Goal: Check status: Check status

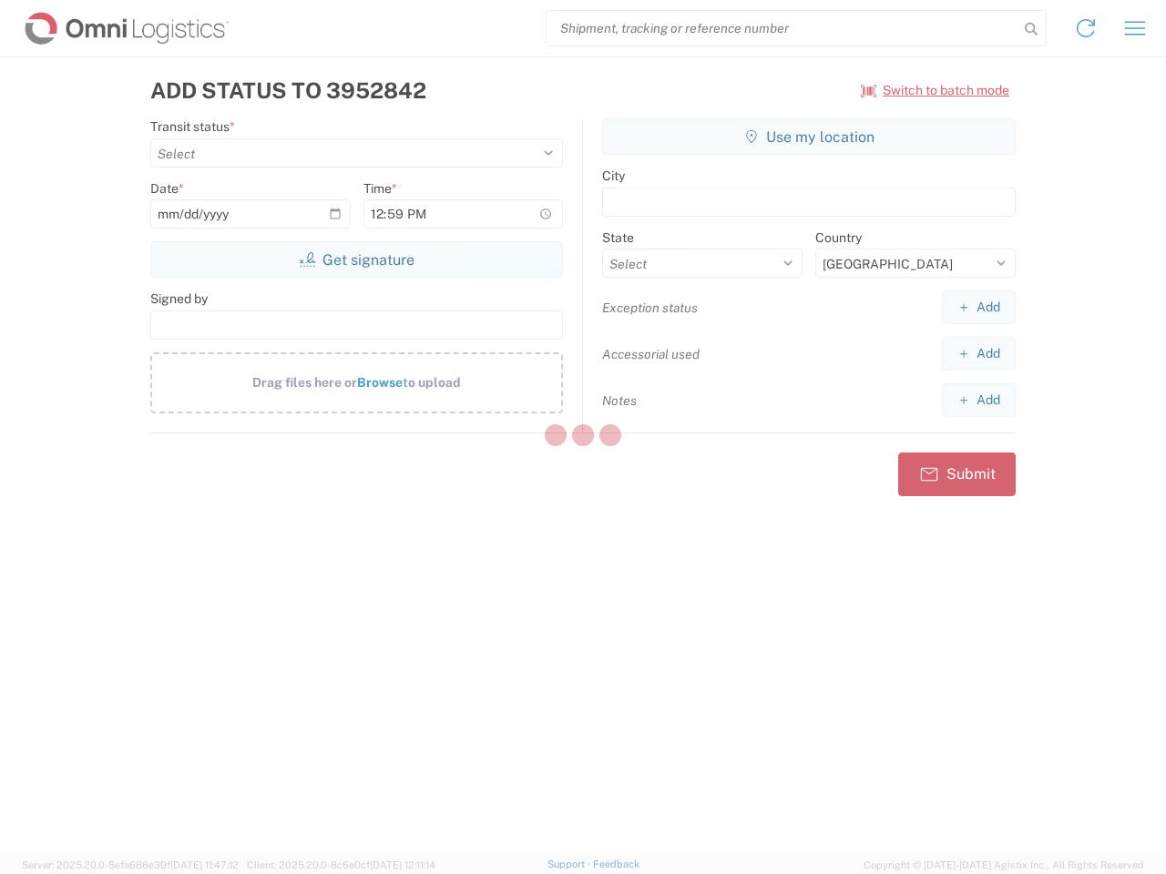
select select "US"
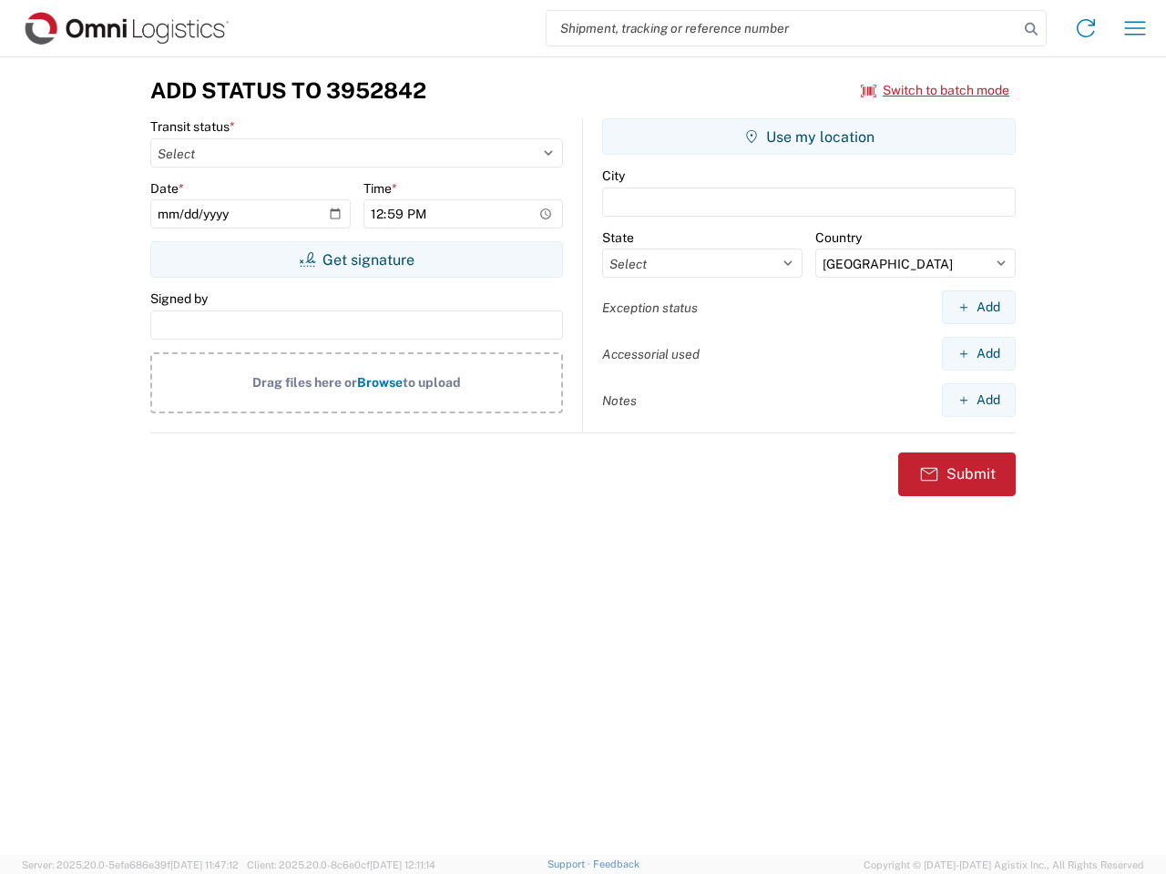
click at [782, 28] on input "search" at bounding box center [783, 28] width 472 height 35
click at [1031, 29] on icon at bounding box center [1031, 29] width 26 height 26
click at [1086, 28] on icon at bounding box center [1085, 28] width 29 height 29
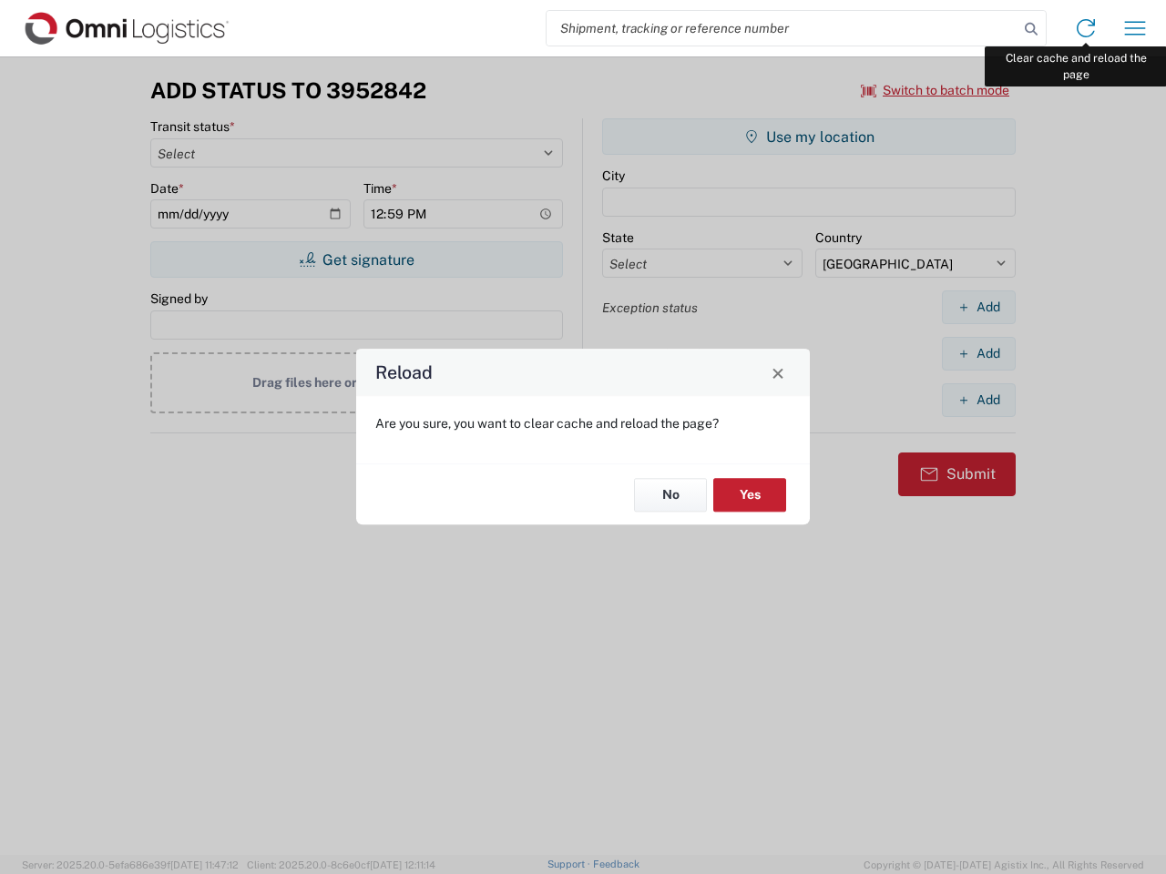
click at [1135, 28] on div "Reload Are you sure, you want to clear cache and reload the page? No Yes" at bounding box center [583, 437] width 1166 height 874
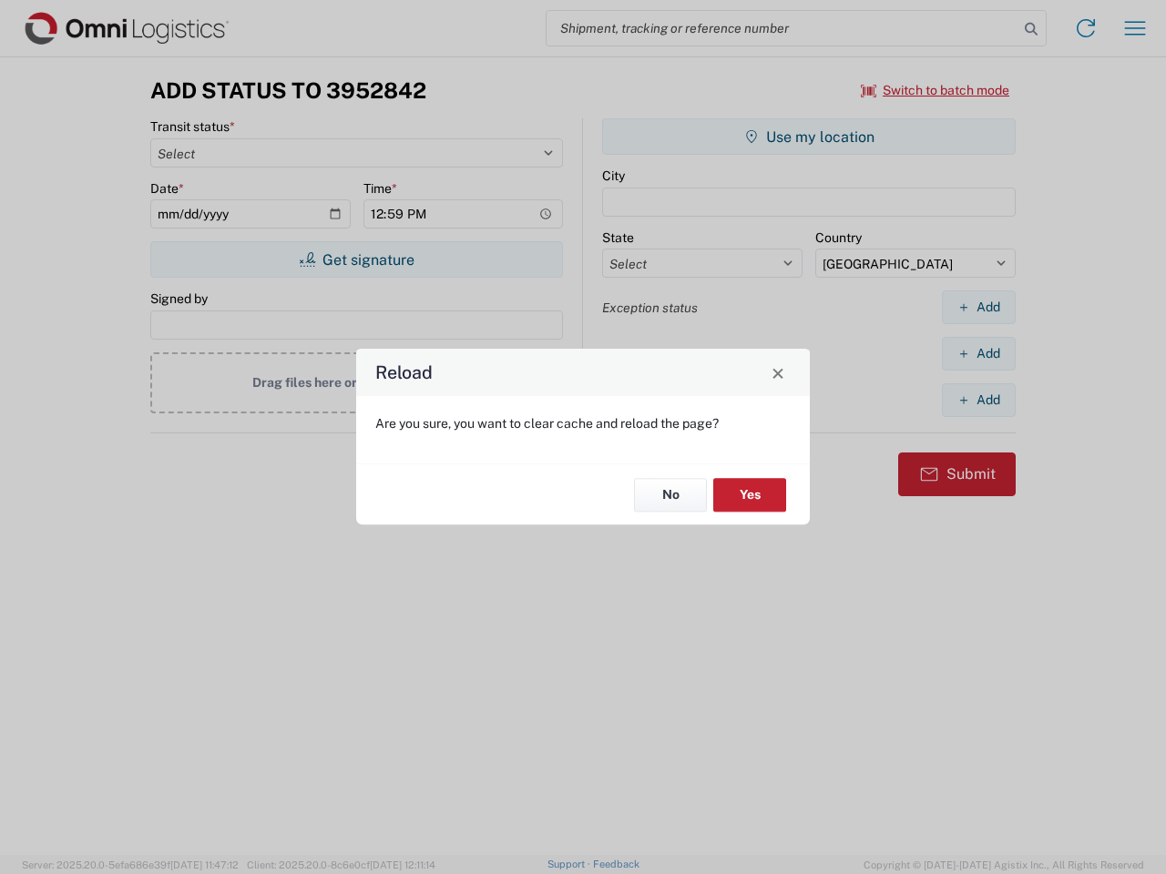
click at [936, 90] on div "Reload Are you sure, you want to clear cache and reload the page? No Yes" at bounding box center [583, 437] width 1166 height 874
click at [356, 260] on div "Reload Are you sure, you want to clear cache and reload the page? No Yes" at bounding box center [583, 437] width 1166 height 874
click at [809, 137] on div "Reload Are you sure, you want to clear cache and reload the page? No Yes" at bounding box center [583, 437] width 1166 height 874
click at [978, 307] on div "Reload Are you sure, you want to clear cache and reload the page? No Yes" at bounding box center [583, 437] width 1166 height 874
click at [978, 353] on div "Reload Are you sure, you want to clear cache and reload the page? No Yes" at bounding box center [583, 437] width 1166 height 874
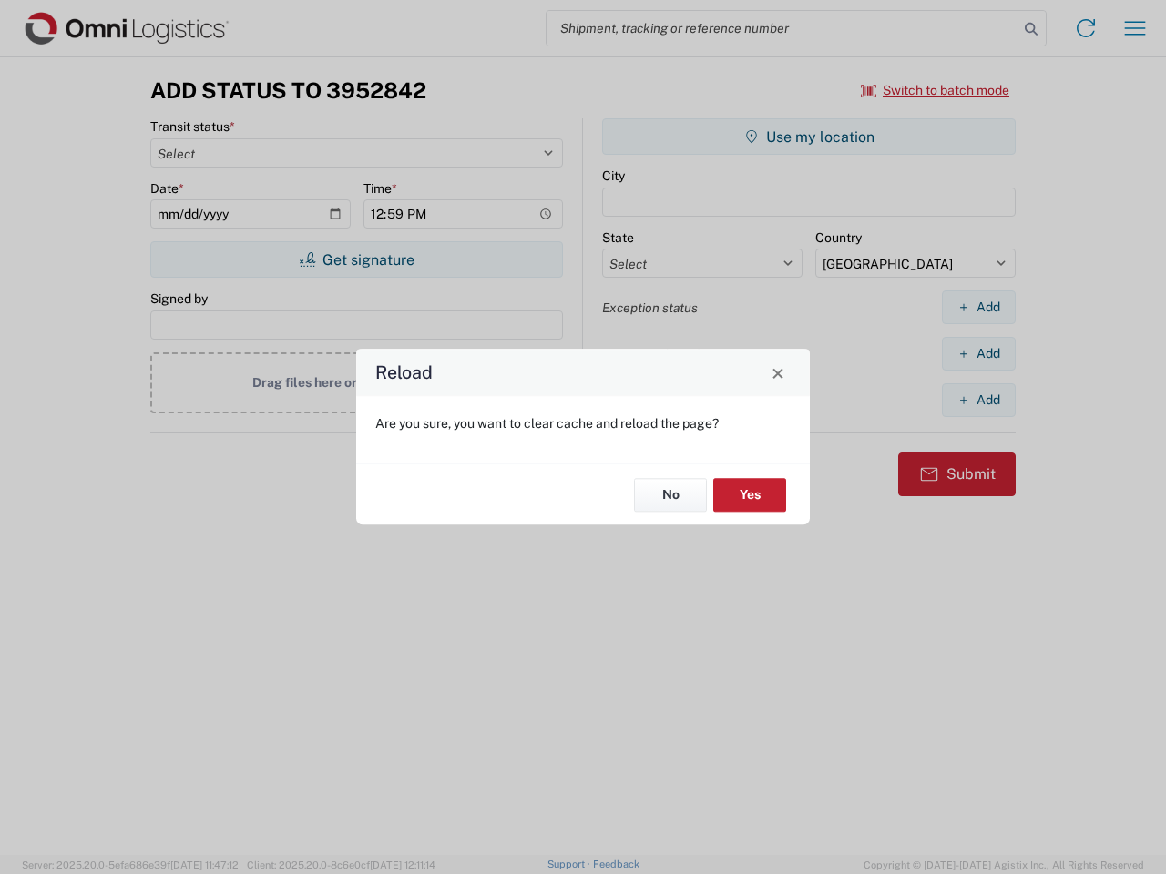
click at [978, 400] on div "Reload Are you sure, you want to clear cache and reload the page? No Yes" at bounding box center [583, 437] width 1166 height 874
